Goal: Transaction & Acquisition: Purchase product/service

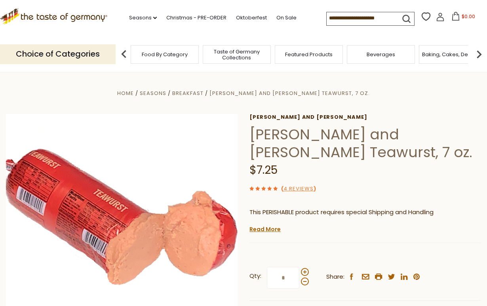
click at [79, 26] on link ".st0{fill:#EDD300;} .st1{fill:#D33E21;}" at bounding box center [53, 20] width 107 height 18
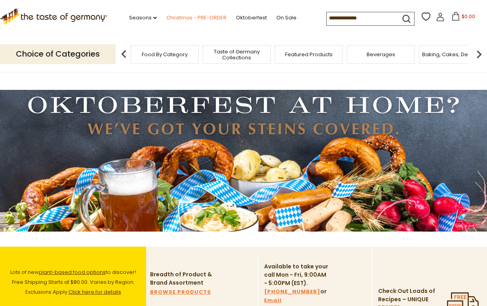
click at [182, 18] on link "Christmas - PRE-ORDER" at bounding box center [196, 17] width 60 height 9
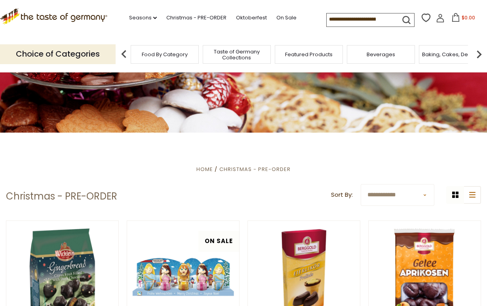
scroll to position [51, 0]
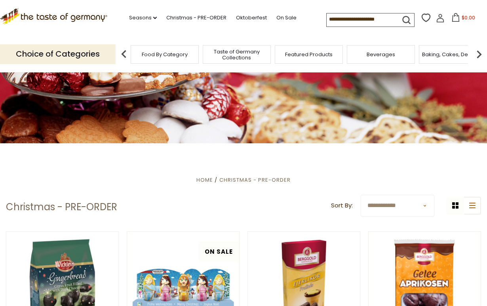
click at [177, 64] on div "Choice of Categories Food By Category Taste of Germany Collections Featured Pro…" at bounding box center [243, 53] width 487 height 35
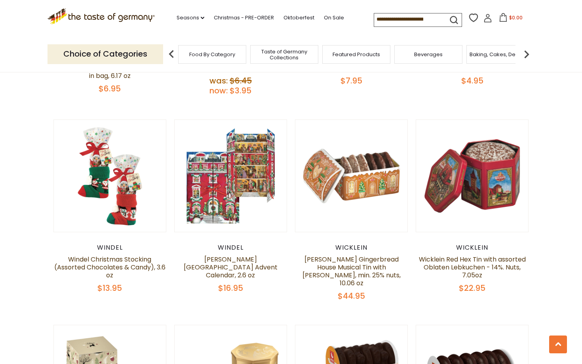
scroll to position [387, 0]
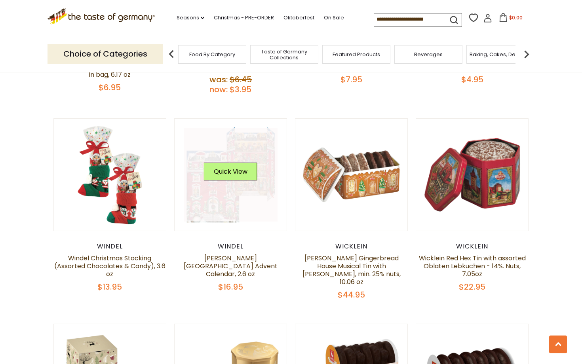
click at [222, 206] on link at bounding box center [231, 175] width 94 height 94
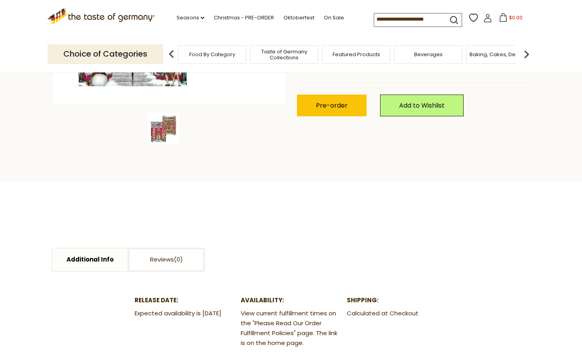
scroll to position [288, 0]
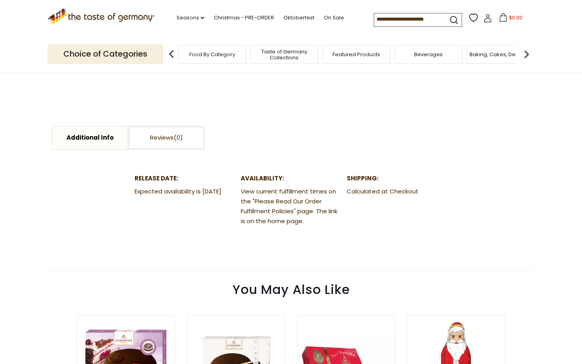
click at [167, 197] on dd "Expected availability is 1st Nov 2025" at bounding box center [185, 192] width 100 height 10
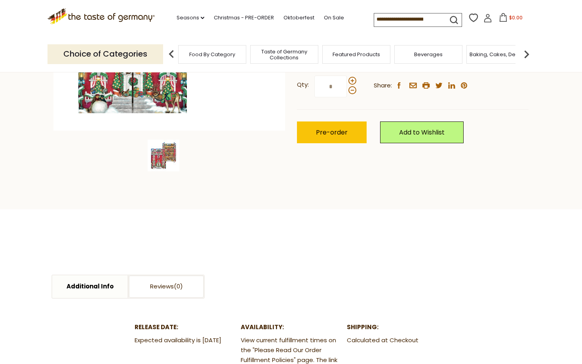
scroll to position [0, 0]
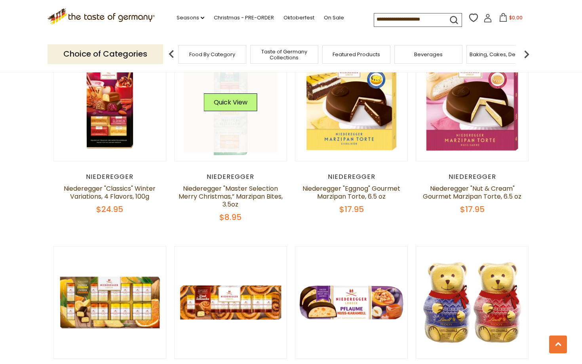
scroll to position [1768, 0]
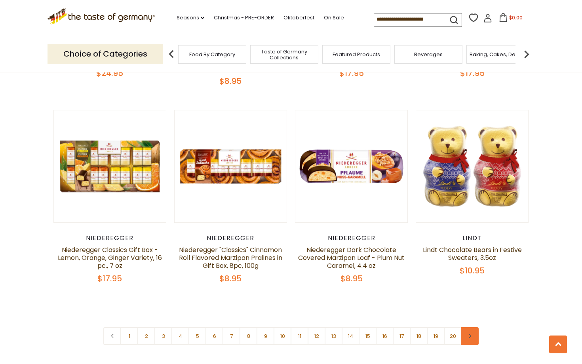
click at [468, 334] on icon at bounding box center [469, 336] width 5 height 4
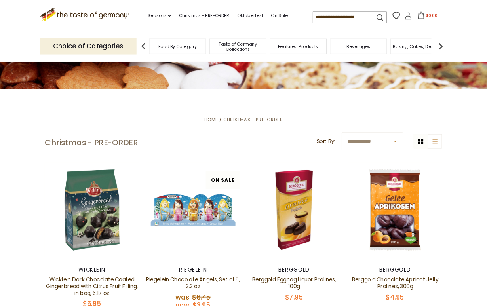
scroll to position [209, 0]
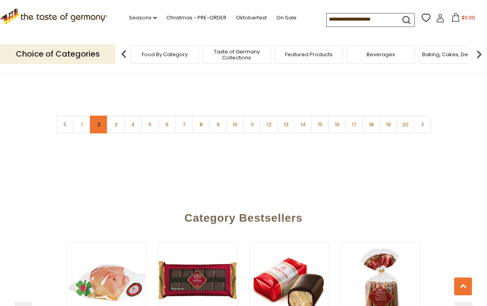
click at [98, 116] on link "2" at bounding box center [99, 125] width 18 height 18
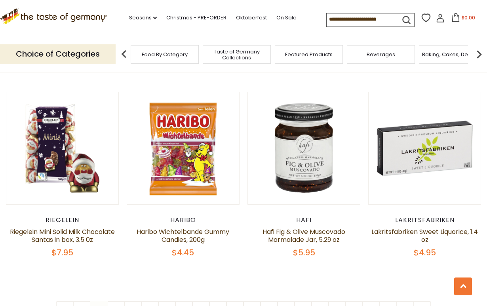
scroll to position [1777, 0]
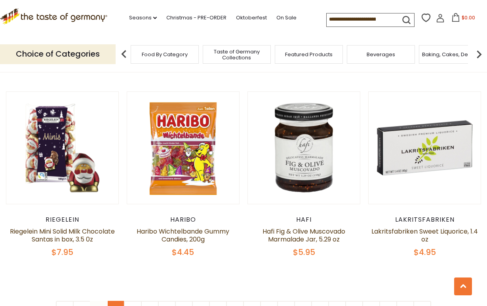
click at [115, 301] on link "3" at bounding box center [116, 310] width 18 height 18
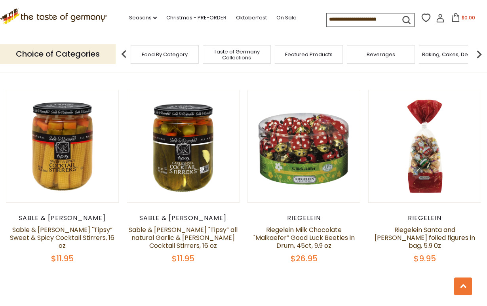
scroll to position [1749, 0]
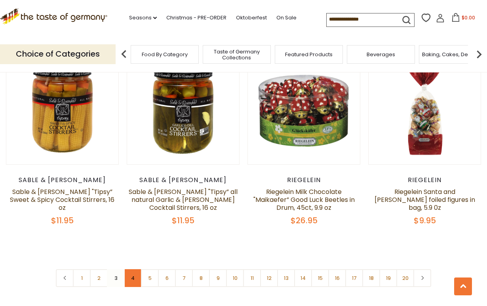
click at [135, 269] on link "4" at bounding box center [133, 278] width 18 height 18
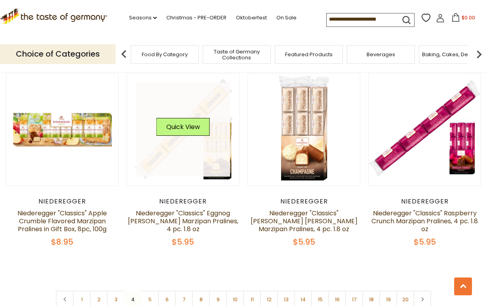
scroll to position [1783, 0]
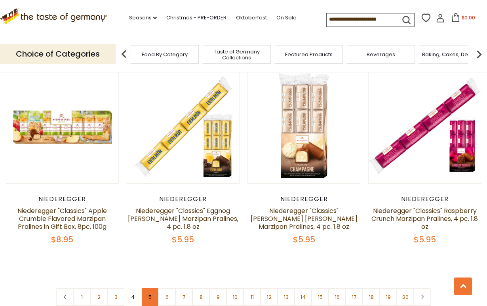
click at [148, 288] on link "5" at bounding box center [150, 297] width 18 height 18
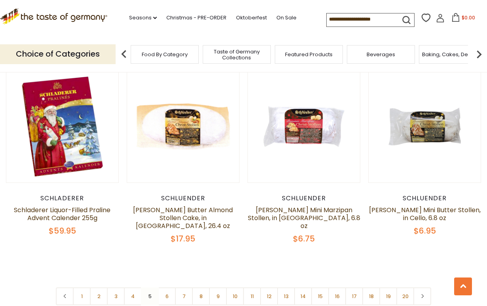
scroll to position [1783, 0]
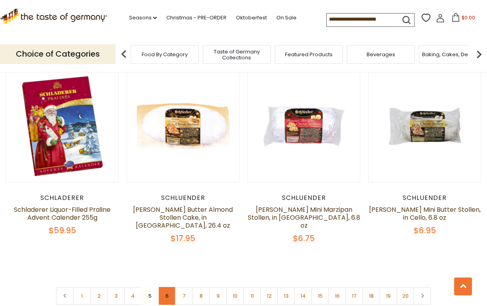
click at [162, 288] on link "6" at bounding box center [167, 296] width 18 height 18
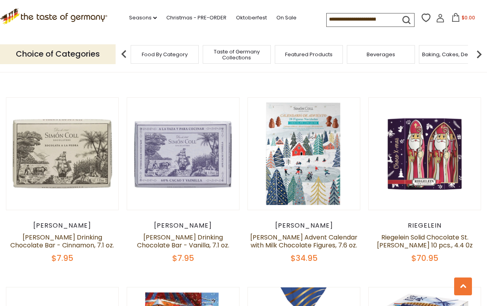
scroll to position [1551, 0]
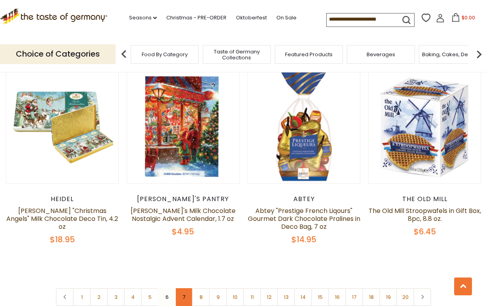
click at [182, 288] on link "7" at bounding box center [184, 297] width 18 height 18
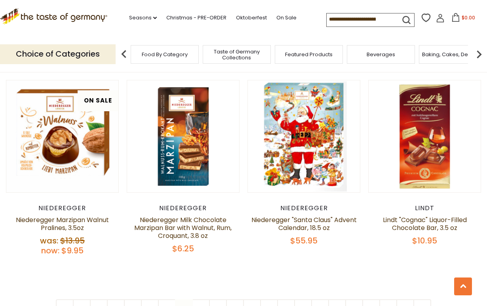
scroll to position [1788, 0]
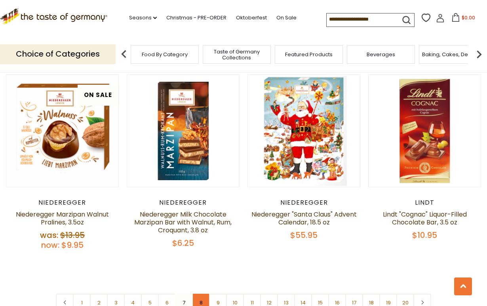
click at [204, 294] on link "8" at bounding box center [201, 303] width 18 height 18
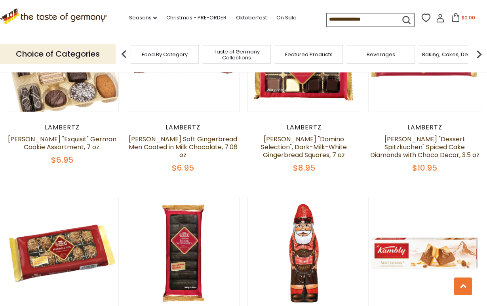
scroll to position [340, 0]
